Goal: Task Accomplishment & Management: Manage account settings

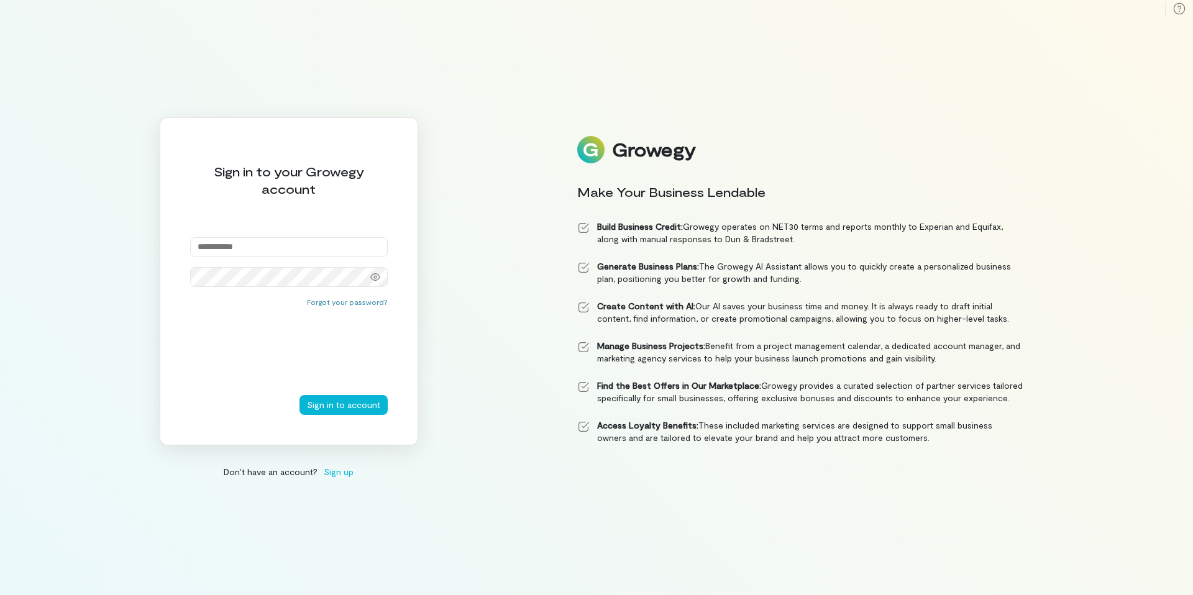
click at [304, 254] on input "email" at bounding box center [289, 247] width 198 height 20
type input "**********"
click at [339, 398] on button "Sign in to account" at bounding box center [344, 405] width 88 height 20
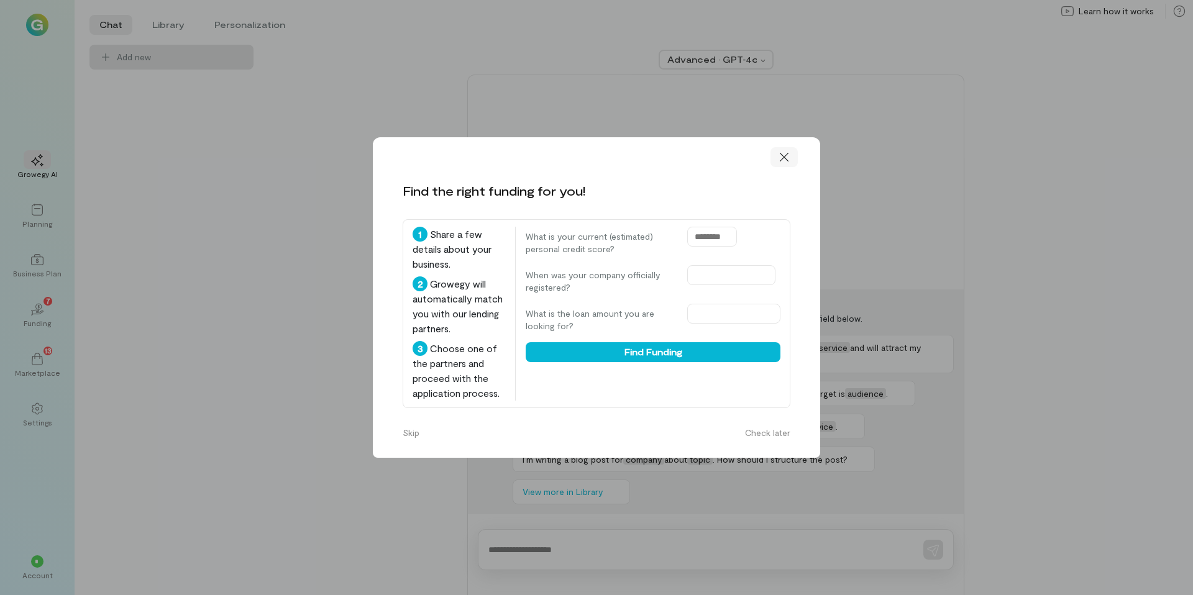
click at [786, 159] on icon at bounding box center [784, 157] width 12 height 12
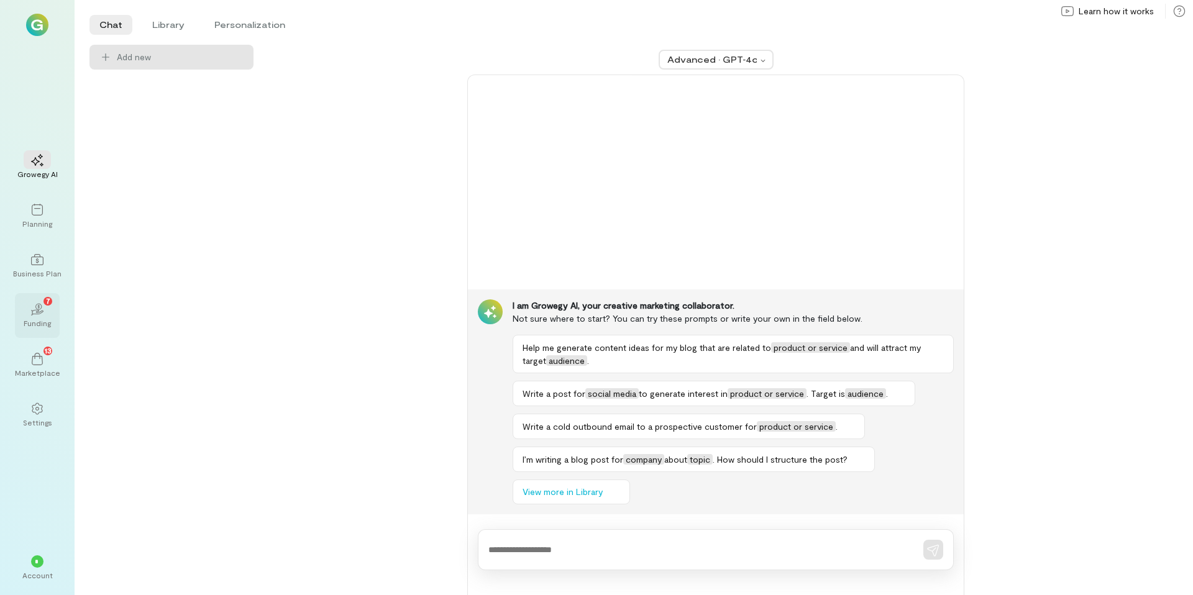
click at [37, 313] on icon at bounding box center [37, 313] width 14 height 6
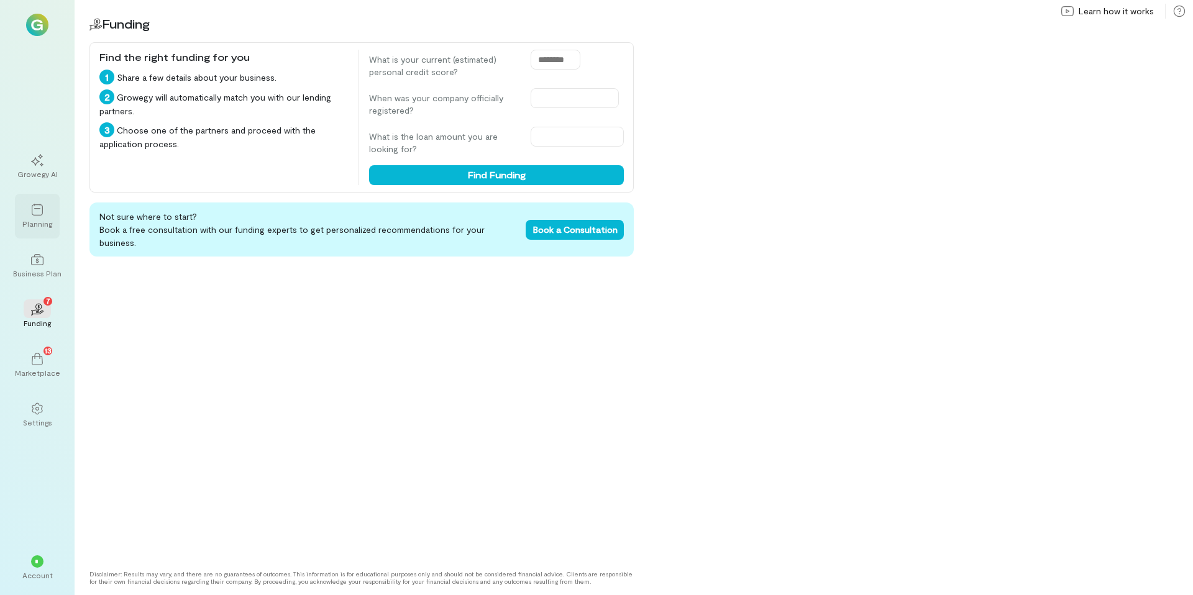
click at [42, 211] on icon at bounding box center [37, 210] width 11 height 12
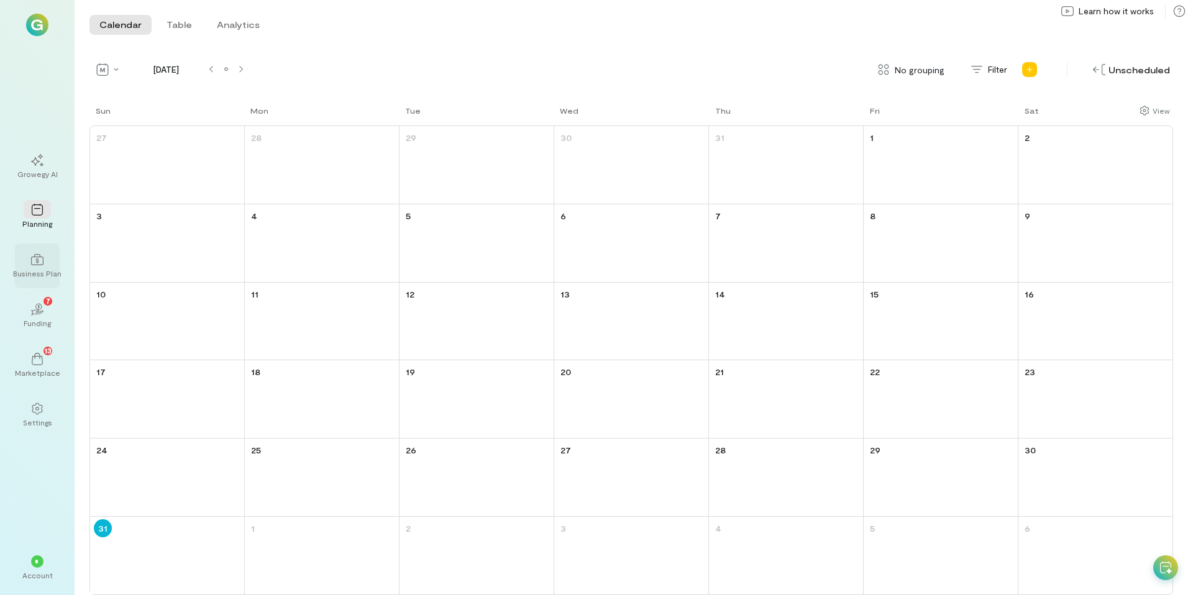
click at [31, 265] on icon at bounding box center [37, 260] width 12 height 12
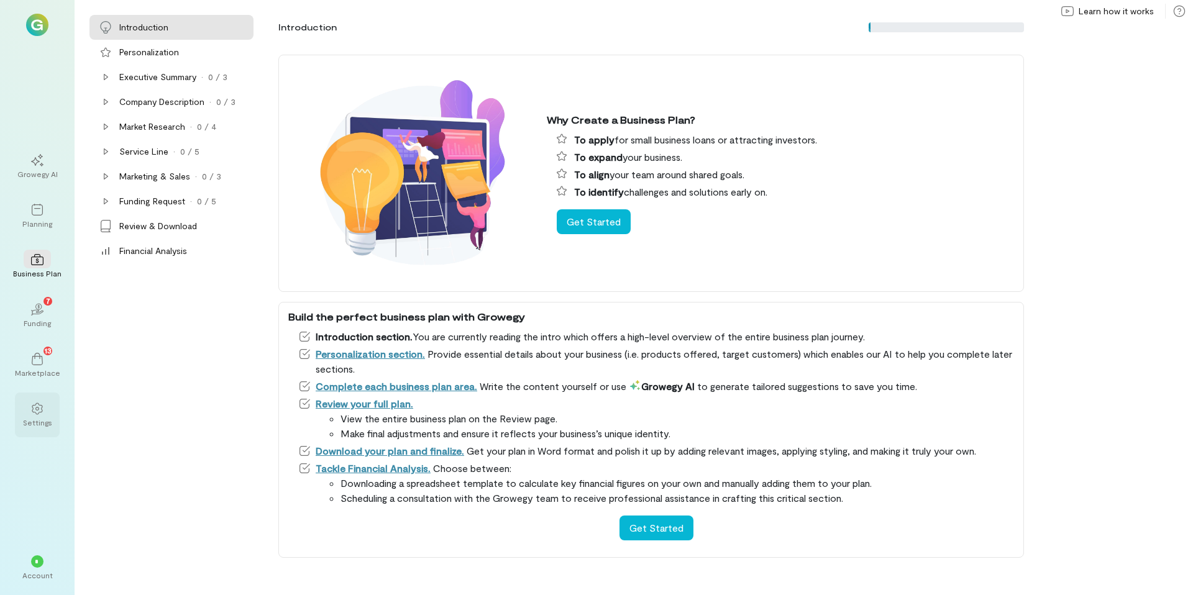
click at [42, 406] on icon at bounding box center [37, 409] width 11 height 12
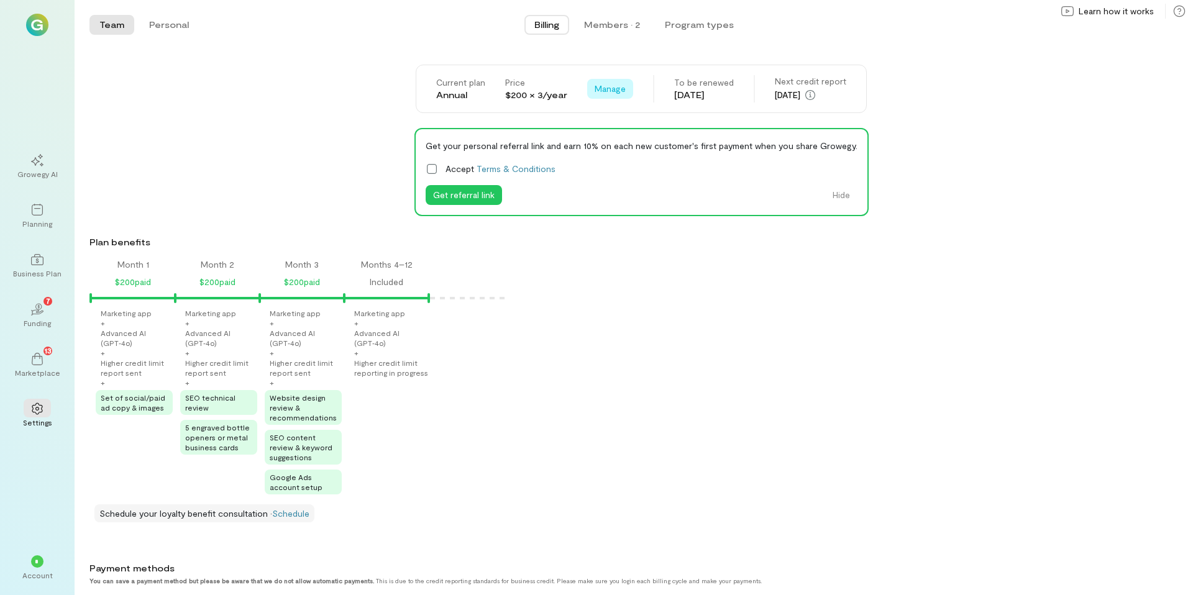
click at [611, 90] on span "Manage" at bounding box center [610, 89] width 31 height 12
click at [631, 114] on span "Cancel renewal" at bounding box center [645, 115] width 60 height 12
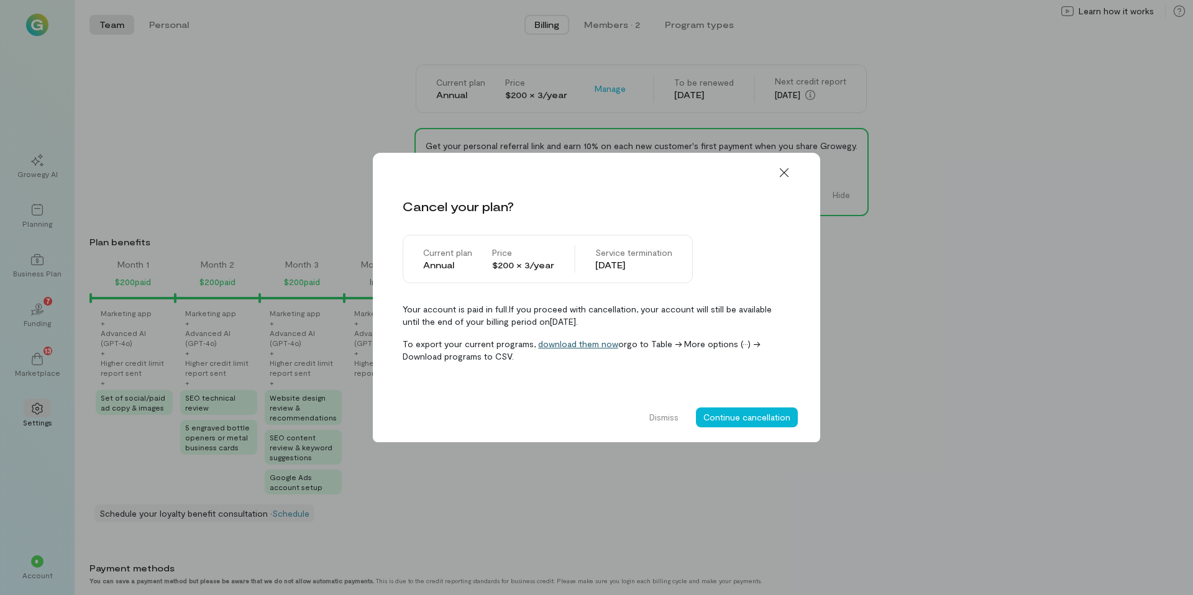
click at [582, 346] on link "download them now" at bounding box center [578, 344] width 80 height 11
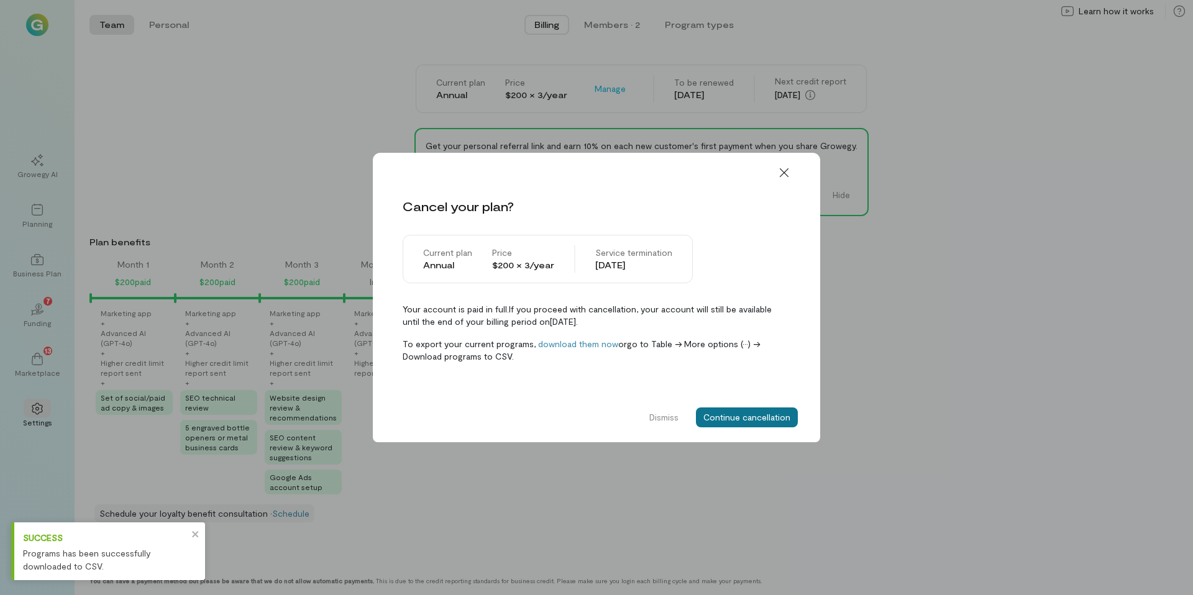
click at [750, 415] on button "Continue cancellation" at bounding box center [747, 418] width 102 height 20
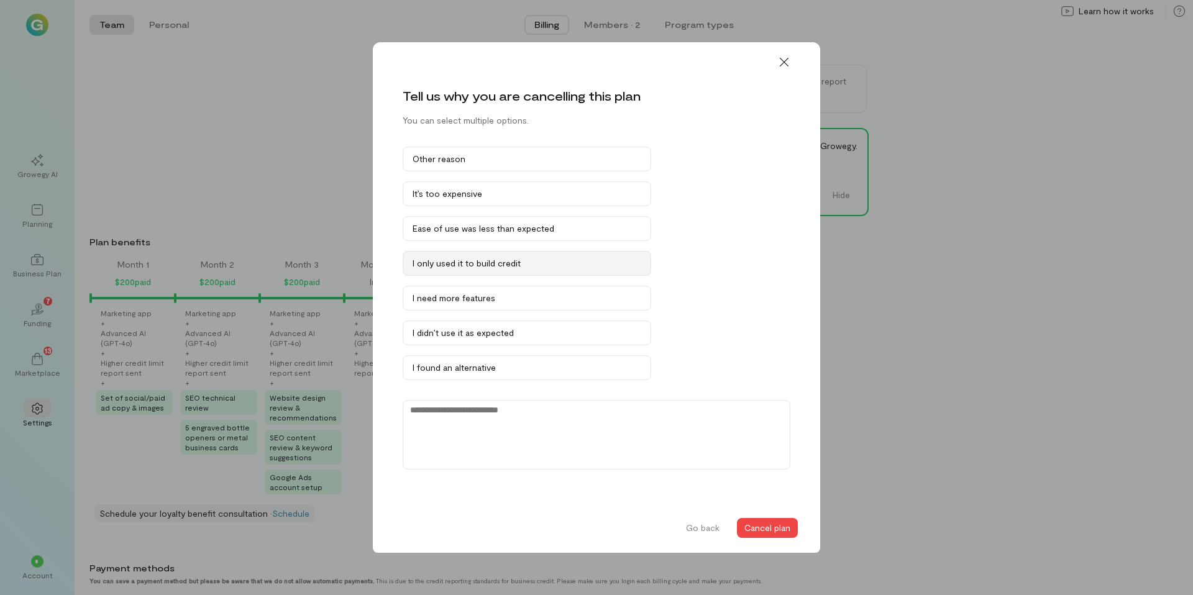
click at [566, 260] on div "I only used it to build credit" at bounding box center [527, 263] width 229 height 12
click at [592, 303] on div "I need more features" at bounding box center [527, 298] width 229 height 12
click at [617, 199] on div "It’s too expensive" at bounding box center [527, 194] width 229 height 12
click at [759, 528] on button "Cancel plan" at bounding box center [767, 528] width 61 height 20
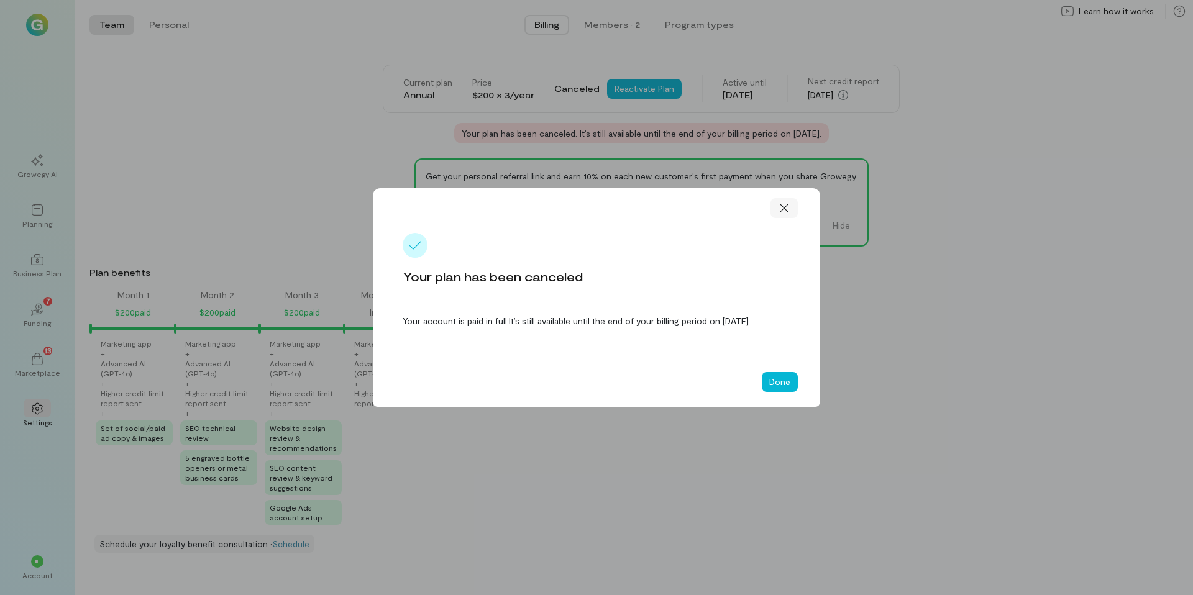
click at [776, 208] on div at bounding box center [784, 208] width 27 height 20
